Goal: Information Seeking & Learning: Learn about a topic

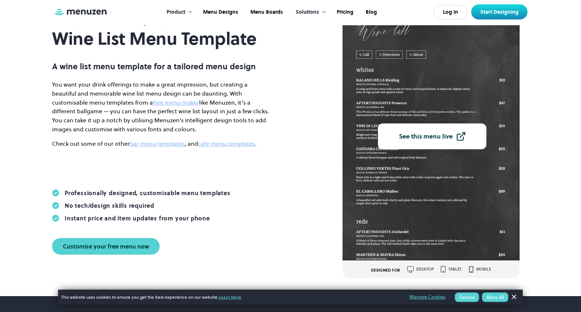
scroll to position [66, 0]
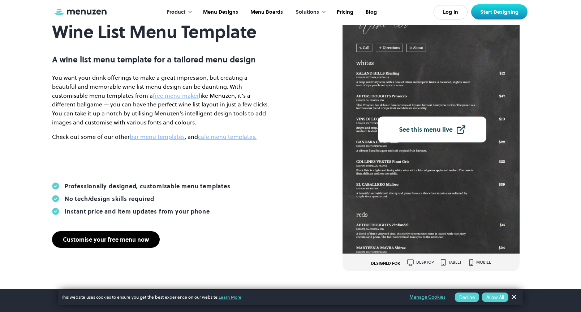
click at [120, 239] on div "Customise your free menu now" at bounding box center [106, 240] width 86 height 6
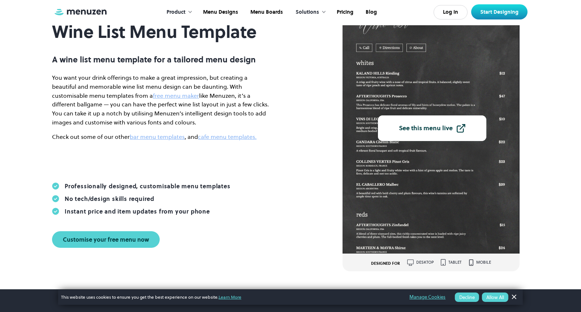
click at [413, 134] on link "See this menu live" at bounding box center [432, 129] width 108 height 26
click at [350, 10] on link "Pricing" at bounding box center [344, 12] width 29 height 22
